Goal: Navigation & Orientation: Find specific page/section

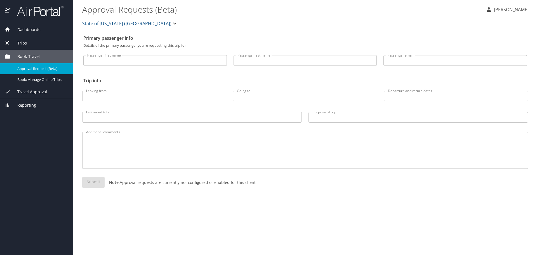
click at [25, 88] on div "Travel Approval" at bounding box center [36, 91] width 73 height 13
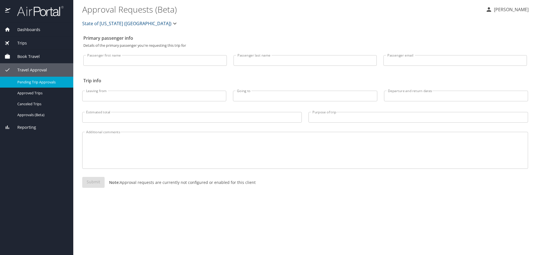
click at [23, 81] on span "Pending Trip Approvals" at bounding box center [41, 81] width 49 height 5
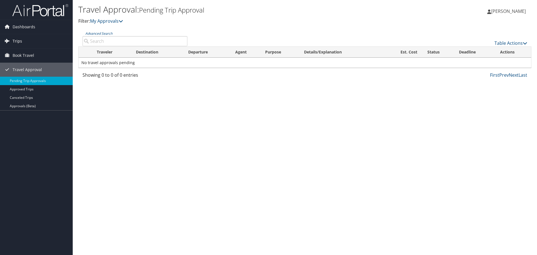
click at [16, 39] on span "Trips" at bounding box center [18, 41] width 10 height 14
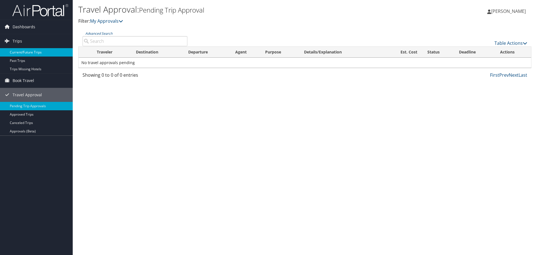
click at [17, 53] on link "Current/Future Trips" at bounding box center [36, 52] width 73 height 8
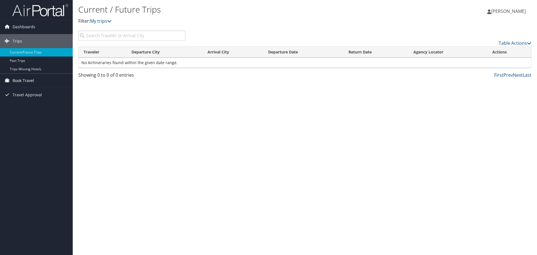
click at [17, 79] on span "Book Travel" at bounding box center [24, 81] width 22 height 14
click at [22, 107] on link "Book/Manage Online Trips" at bounding box center [36, 108] width 73 height 8
